Goal: Task Accomplishment & Management: Manage account settings

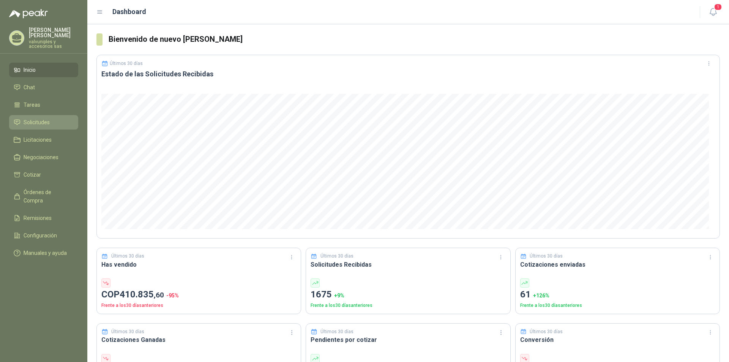
click at [32, 118] on span "Solicitudes" at bounding box center [37, 122] width 26 height 8
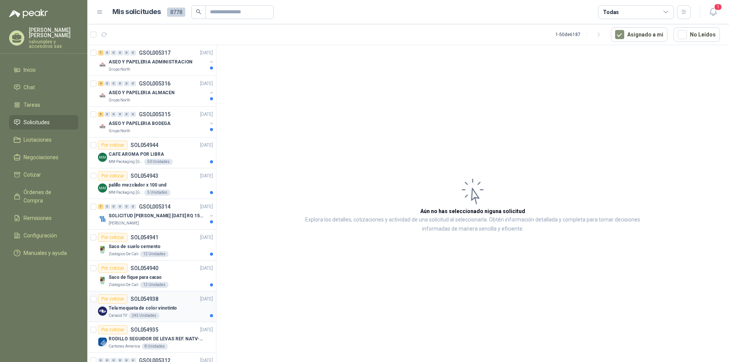
scroll to position [228, 0]
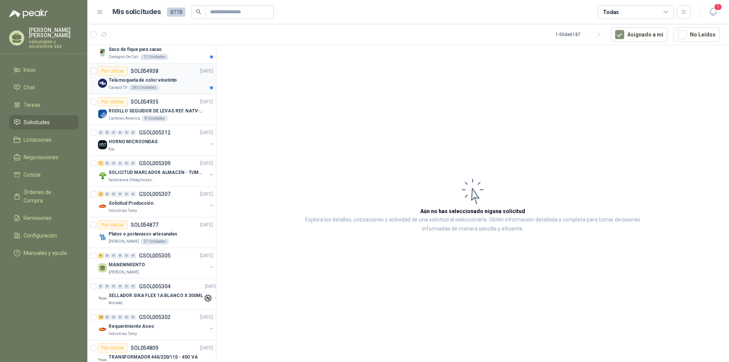
click at [142, 81] on p "Tela moqueta de color vinotinto" at bounding box center [143, 80] width 68 height 7
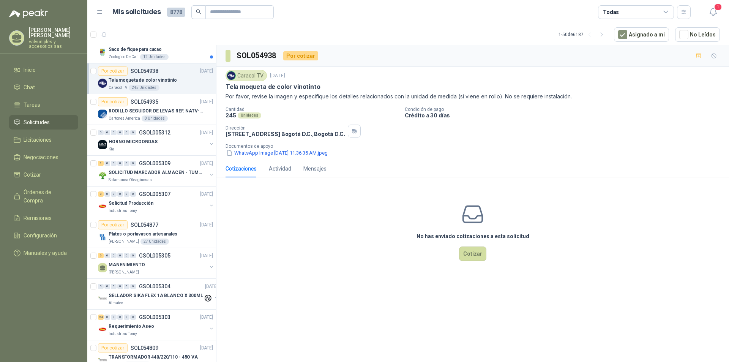
click at [140, 70] on p "SOL054938" at bounding box center [145, 70] width 28 height 5
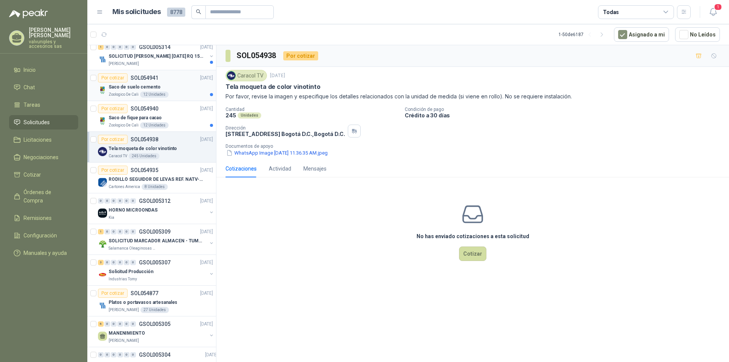
scroll to position [144, 0]
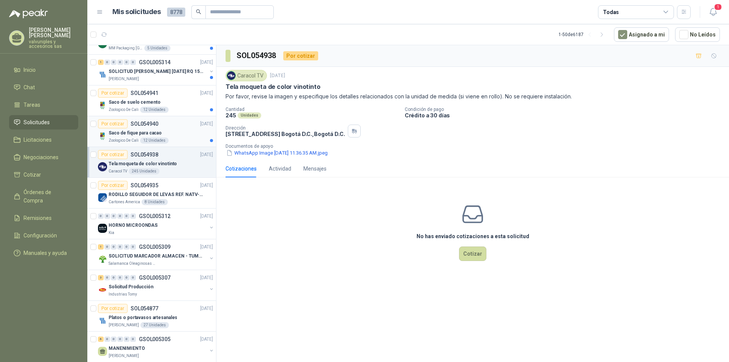
click at [140, 133] on p "Saco de fique para cacao" at bounding box center [135, 133] width 53 height 7
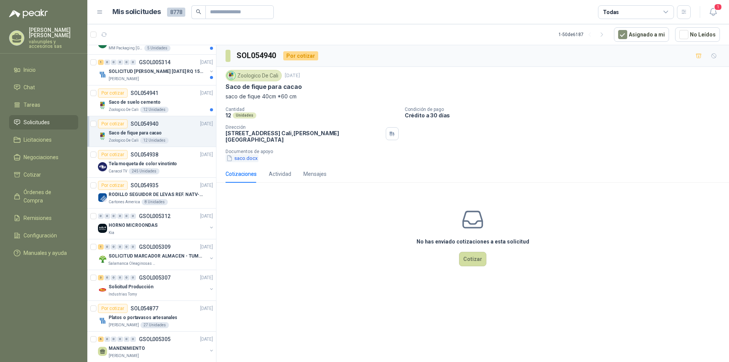
click at [247, 154] on button "saco.docx" at bounding box center [242, 158] width 33 height 8
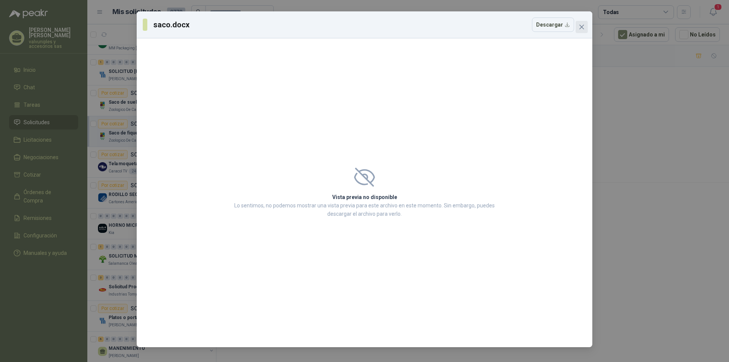
click at [583, 31] on button "Close" at bounding box center [582, 27] width 12 height 12
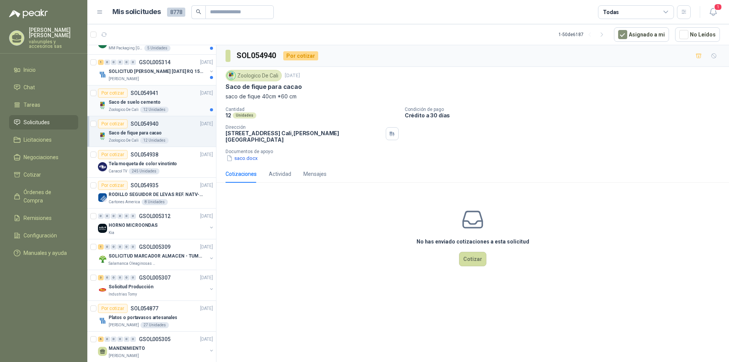
click at [119, 103] on p "Saco de suelo cemento" at bounding box center [135, 102] width 52 height 7
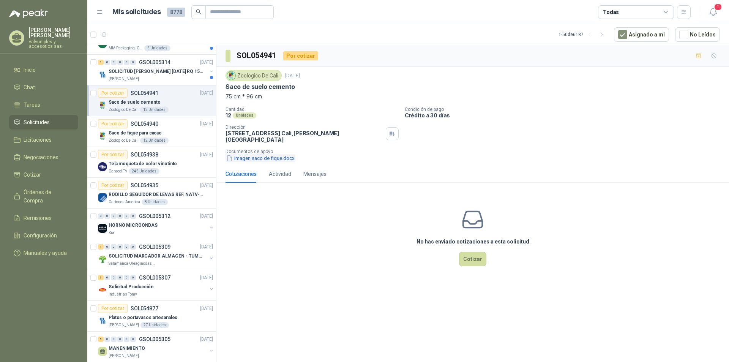
click at [244, 155] on button "imagen saco de fique.docx" at bounding box center [261, 158] width 70 height 8
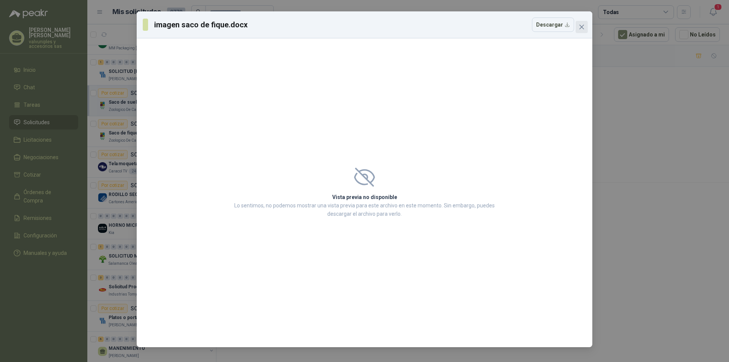
click at [581, 24] on icon "close" at bounding box center [582, 27] width 6 height 6
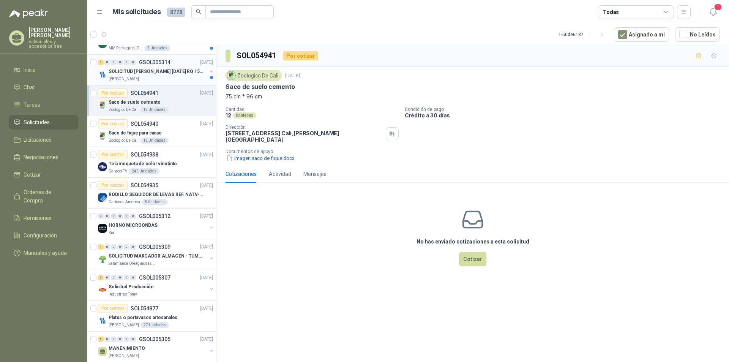
click at [128, 70] on p "SOLICITUD [PERSON_NAME] [DATE] RQ 15250" at bounding box center [156, 71] width 95 height 7
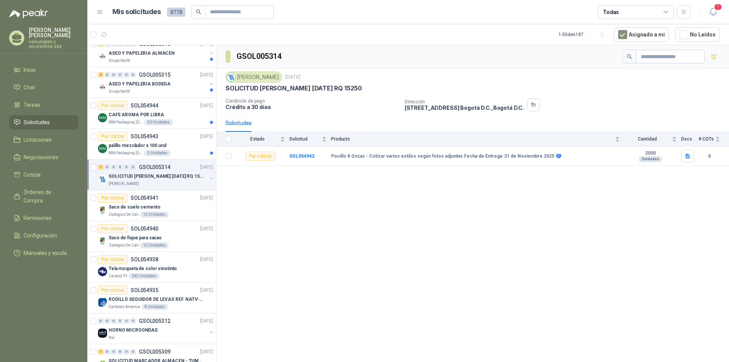
scroll to position [37, 0]
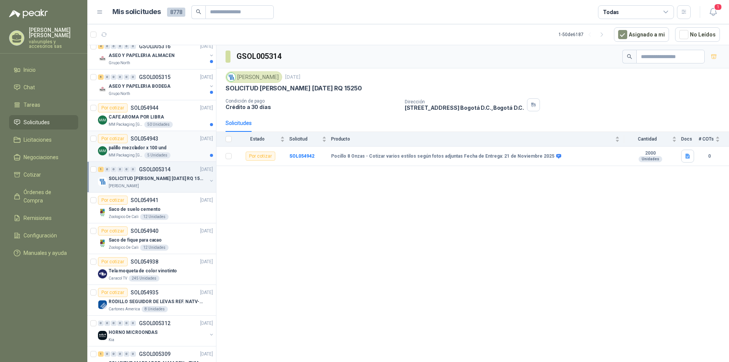
click at [135, 147] on p "palillo mezclador x 100 und" at bounding box center [138, 147] width 58 height 7
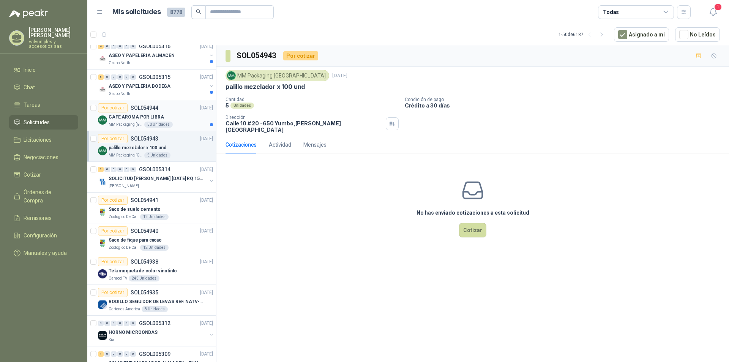
click at [127, 114] on p "CAFE AROMA POR LIBRA" at bounding box center [136, 117] width 55 height 7
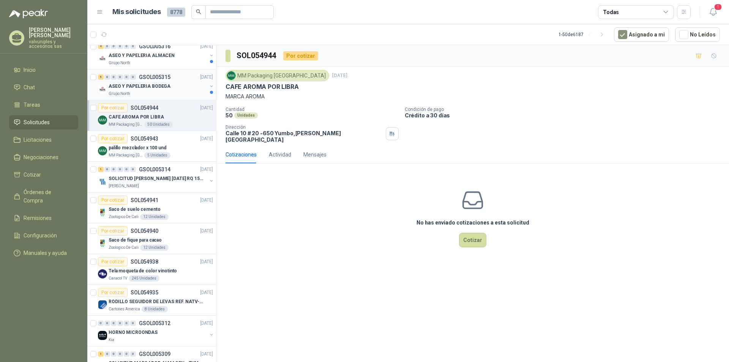
click at [139, 84] on p "ASEO Y PAPELERIA BODEGA" at bounding box center [140, 86] width 62 height 7
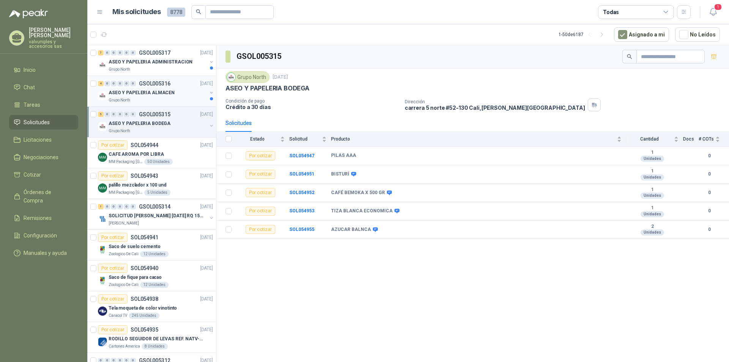
click at [144, 91] on p "ASEO Y PAPELERIA ALMACEN" at bounding box center [142, 92] width 66 height 7
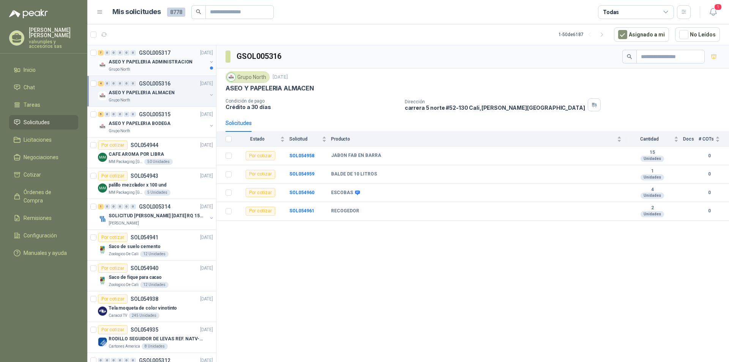
click at [130, 62] on p "ASEO Y PAPELERIA ADMINISTRACION" at bounding box center [151, 62] width 84 height 7
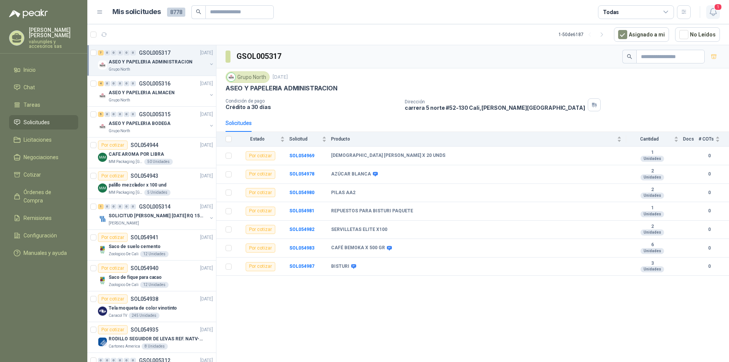
click at [714, 9] on span "1" at bounding box center [718, 6] width 8 height 7
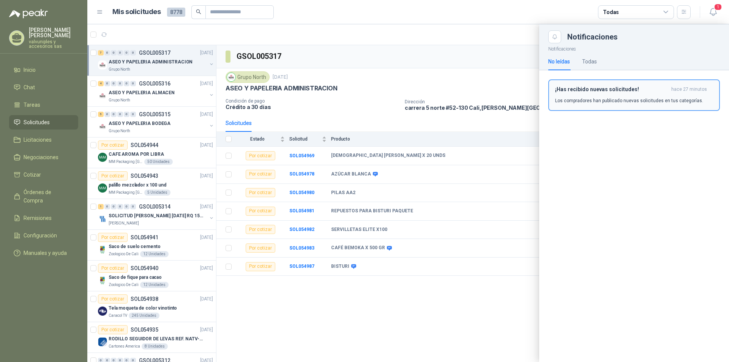
click at [563, 87] on h3 "¡Has recibido nuevas solicitudes!" at bounding box center [611, 89] width 113 height 6
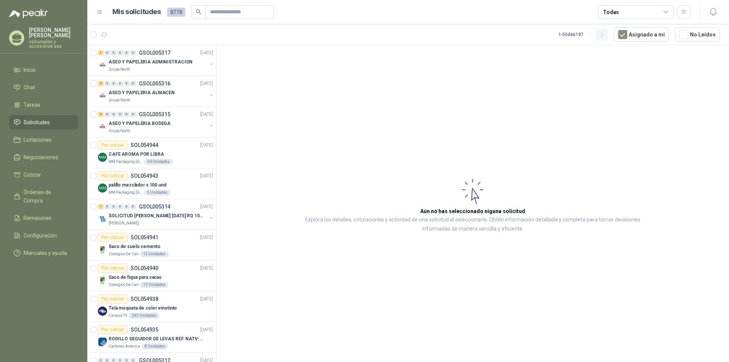
click at [606, 37] on icon "button" at bounding box center [602, 35] width 6 height 6
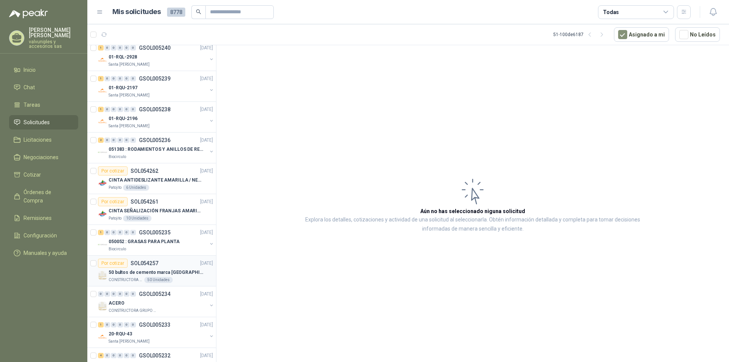
scroll to position [912, 0]
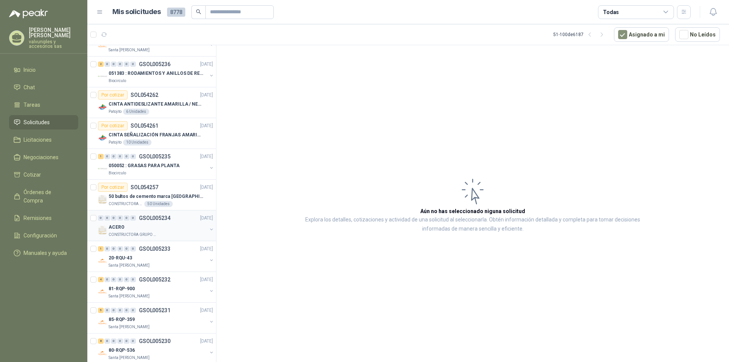
click at [120, 227] on p "ACERO" at bounding box center [117, 227] width 16 height 7
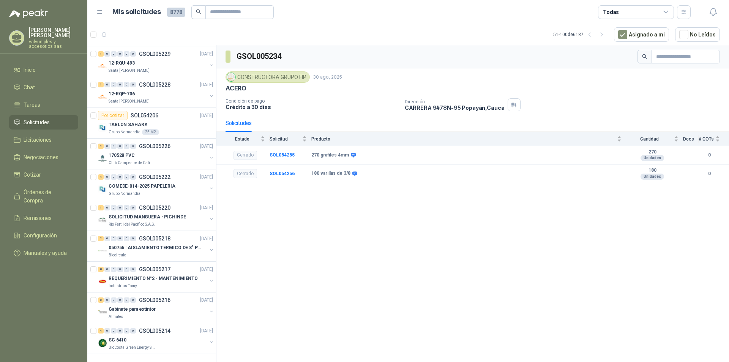
scroll to position [1236, 0]
click at [153, 267] on div "8 0 0 0 0 0 GSOL005217 [DATE]" at bounding box center [156, 269] width 117 height 9
